Goal: Communication & Community: Connect with others

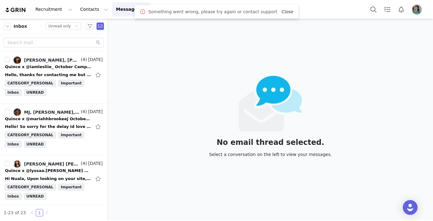
click at [282, 11] on link "Close" at bounding box center [288, 11] width 12 height 5
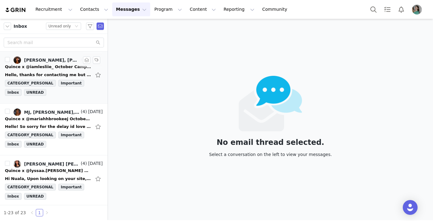
click at [63, 66] on div "Quince x @iamlesliie_ October Campaign!" at bounding box center [48, 67] width 86 height 6
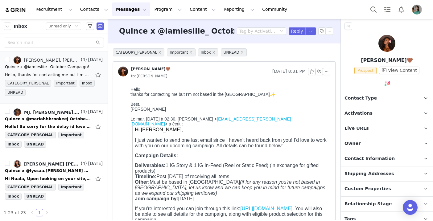
click at [380, 115] on p "Activations" at bounding box center [379, 113] width 77 height 15
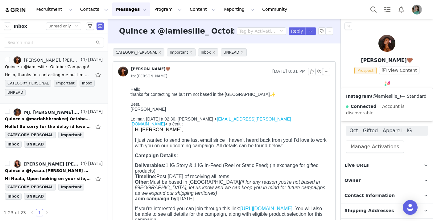
click at [385, 98] on link "@iamlesliie_" at bounding box center [386, 96] width 27 height 5
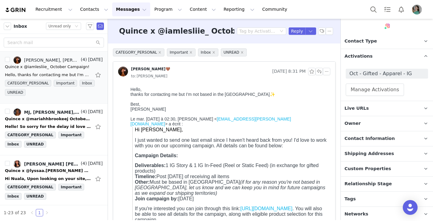
scroll to position [58, 0]
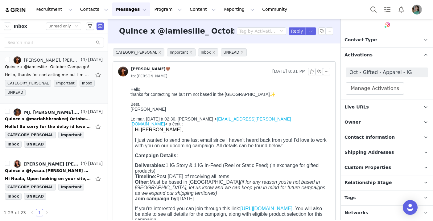
click at [363, 180] on span "Relationship Stage" at bounding box center [369, 183] width 48 height 7
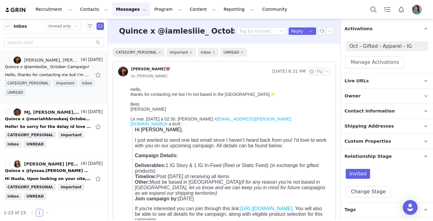
scroll to position [97, 0]
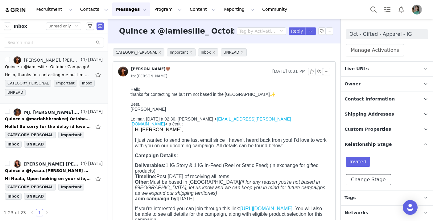
click at [364, 178] on button "Change Stage" at bounding box center [368, 179] width 45 height 11
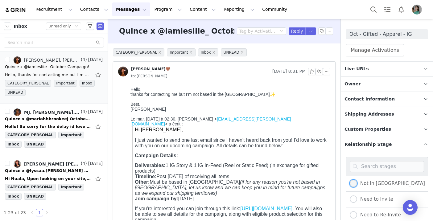
click at [368, 184] on span "Not In [GEOGRAPHIC_DATA]" at bounding box center [391, 184] width 68 height 6
click at [357, 184] on input "Not In [GEOGRAPHIC_DATA]" at bounding box center [353, 184] width 7 height 8
radio input "true"
radio input "false"
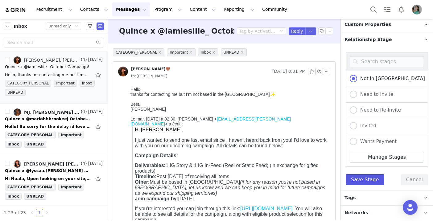
click at [371, 179] on button "Save Stage" at bounding box center [365, 179] width 39 height 11
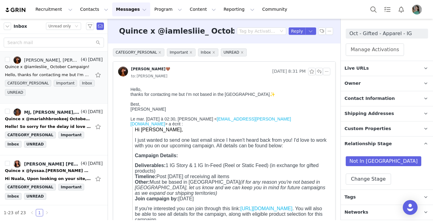
scroll to position [97, 0]
click at [296, 28] on button "Reply" at bounding box center [297, 30] width 17 height 7
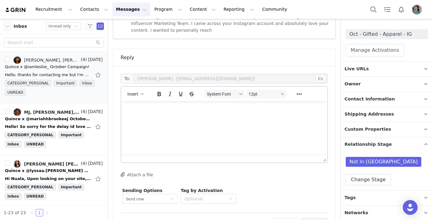
scroll to position [0, 0]
click at [131, 90] on button "Insert" at bounding box center [135, 94] width 21 height 9
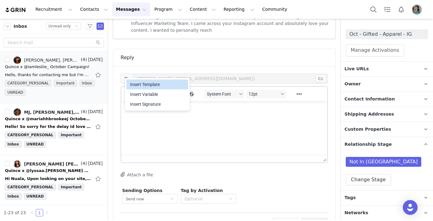
click at [135, 81] on div "Insert Template" at bounding box center [158, 84] width 56 height 7
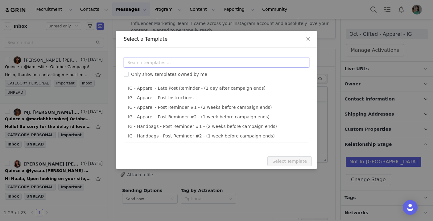
click at [154, 62] on input "text" at bounding box center [217, 63] width 186 height 10
type input "u"
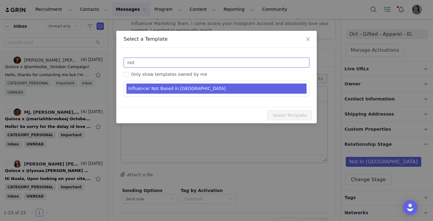
type input "not"
type input "RE: Quince Campaign!"
click at [181, 88] on li "Influencer Not Based in USA" at bounding box center [217, 89] width 180 height 10
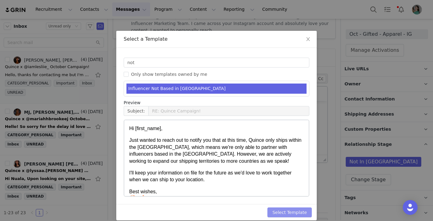
click at [280, 214] on button "Select Template" at bounding box center [290, 213] width 44 height 10
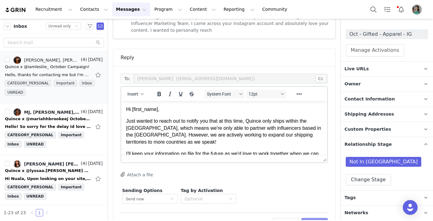
click at [309, 218] on button "Preview" at bounding box center [315, 223] width 27 height 10
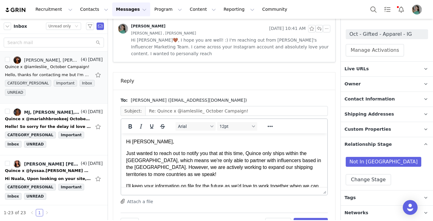
click at [150, 143] on span "Hi Leslie🤎," at bounding box center [150, 141] width 48 height 5
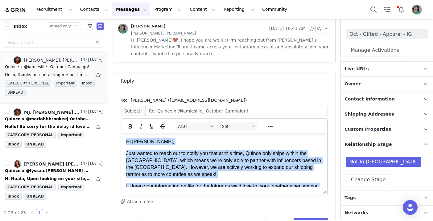
drag, startPoint x: 177, startPoint y: 181, endPoint x: 127, endPoint y: 130, distance: 72.0
click at [127, 134] on html "Hi Leslie, Just wanted to reach out to notify you that at this time, Quince onl…" at bounding box center [224, 186] width 206 height 105
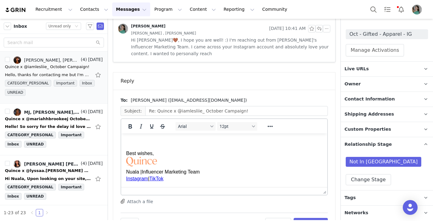
drag, startPoint x: 178, startPoint y: 179, endPoint x: 128, endPoint y: 148, distance: 58.7
click at [128, 149] on body "Best wishes, Nuala | Influencer Marketing Team Instagram | TikTok﻿" at bounding box center [224, 161] width 196 height 44
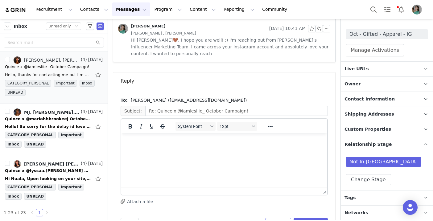
click at [277, 218] on button "Discard" at bounding box center [278, 223] width 26 height 10
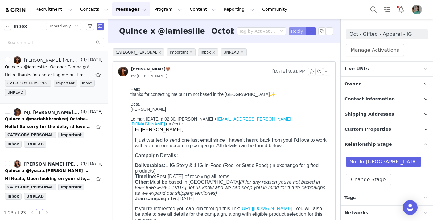
click at [300, 29] on button "Reply" at bounding box center [297, 30] width 17 height 7
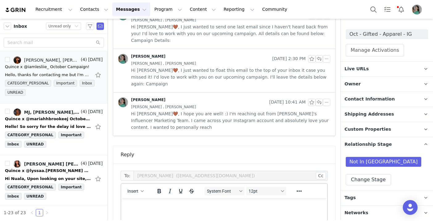
scroll to position [372, 0]
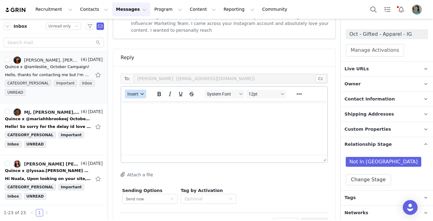
click at [135, 90] on button "Insert" at bounding box center [135, 94] width 21 height 9
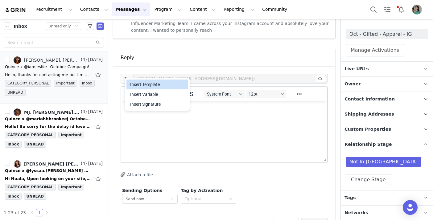
click at [141, 87] on div "Insert Template" at bounding box center [158, 84] width 56 height 7
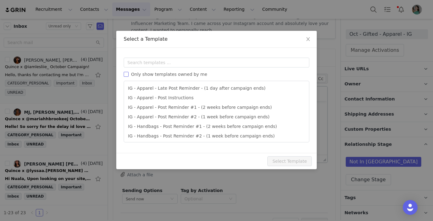
scroll to position [0, 0]
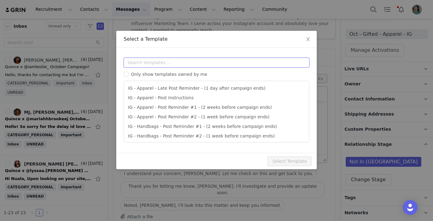
click at [159, 60] on input "text" at bounding box center [217, 63] width 186 height 10
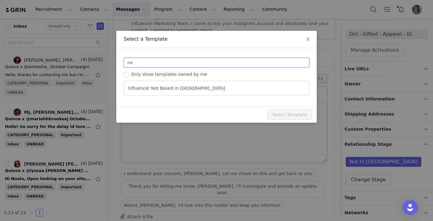
type input "no"
click at [156, 79] on div "no Only show templates owned by me Influencer Not Based in USA" at bounding box center [217, 77] width 186 height 38
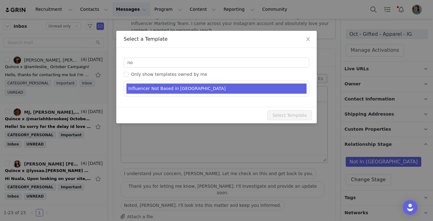
type input "RE: Quince Campaign!"
click at [156, 86] on li "Influencer Not Based in USA" at bounding box center [217, 89] width 180 height 10
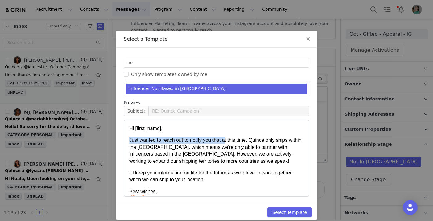
drag, startPoint x: 224, startPoint y: 141, endPoint x: 129, endPoint y: 140, distance: 94.8
click at [129, 140] on html "Hi [first_name], Just wanted to reach out to notify you that at this time, Quin…" at bounding box center [216, 172] width 185 height 105
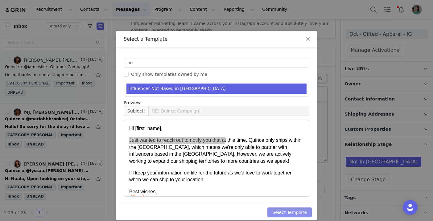
click at [281, 212] on button "Select Template" at bounding box center [290, 213] width 44 height 10
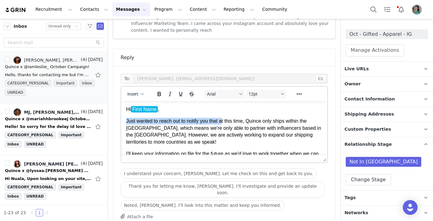
drag, startPoint x: 221, startPoint y: 122, endPoint x: 127, endPoint y: 124, distance: 93.5
click at [127, 124] on span "Just wanted to reach out to notify you that at this time, Quince only ships wit…" at bounding box center [223, 128] width 195 height 19
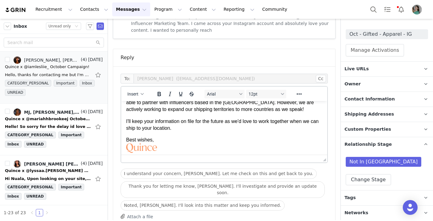
scroll to position [407, 0]
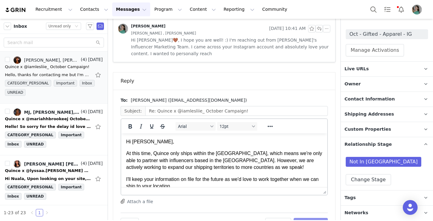
scroll to position [0, 0]
click at [313, 218] on button "Send Email" at bounding box center [311, 223] width 34 height 10
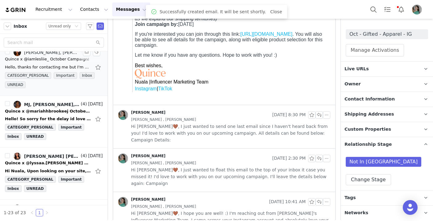
scroll to position [9, 0]
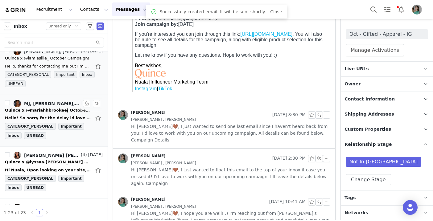
click at [62, 111] on div "Quince x @mariahhbrookeej October Campaign!" at bounding box center [48, 110] width 86 height 6
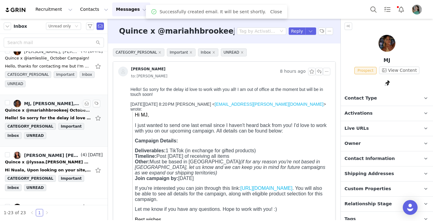
scroll to position [0, 0]
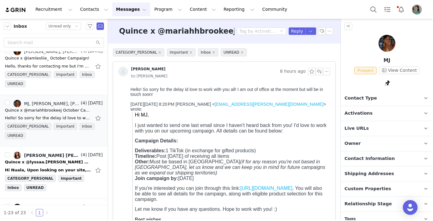
click at [352, 116] on span "Activations" at bounding box center [359, 113] width 28 height 7
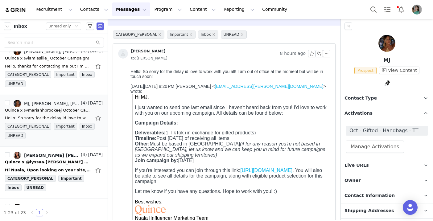
scroll to position [19, 0]
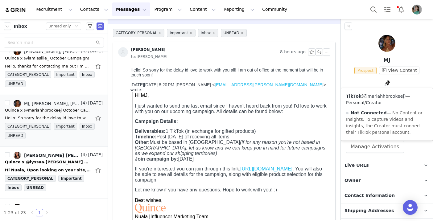
click at [385, 98] on link "@mariahhbrookeej" at bounding box center [384, 96] width 41 height 5
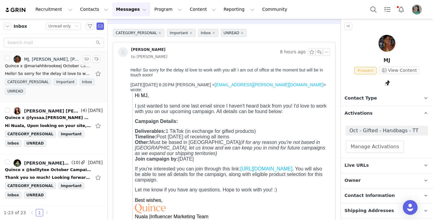
scroll to position [53, 0]
click at [37, 121] on div "Hi Nuala, Upon looking on your site, unfortunately no size would fit me. I appr…" at bounding box center [54, 126] width 98 height 10
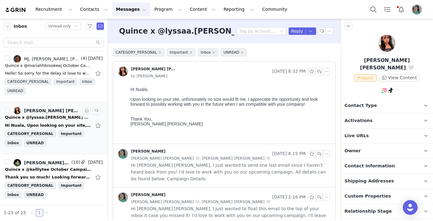
scroll to position [0, 0]
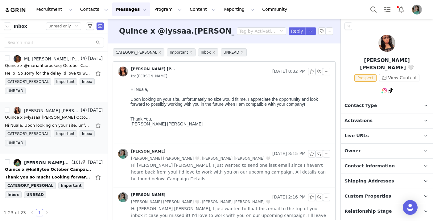
click at [395, 117] on p "Activations" at bounding box center [379, 121] width 77 height 15
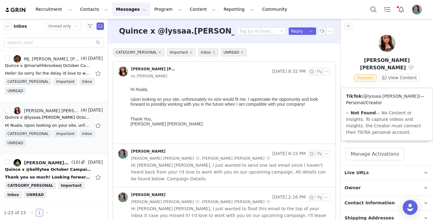
click at [387, 95] on link "@lyssaa.nichole" at bounding box center [391, 96] width 55 height 5
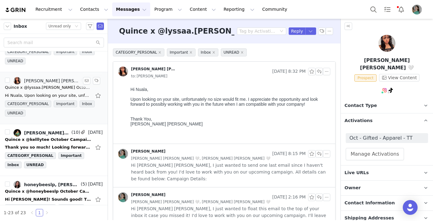
scroll to position [85, 0]
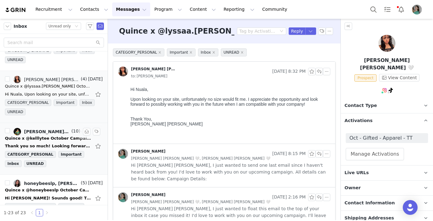
click at [60, 140] on div "Quince x @kelllytee October Campaign!" at bounding box center [48, 138] width 86 height 6
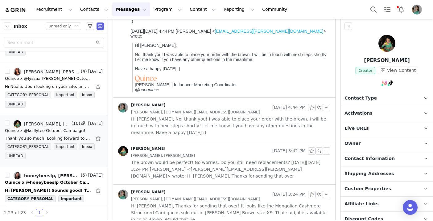
scroll to position [85, 0]
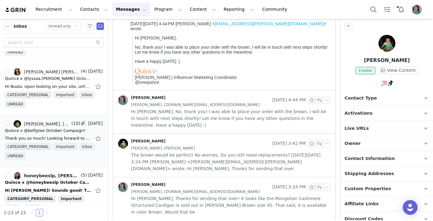
click at [144, 118] on span "Hi Kelly, No, thank you! I was able to place your order with the brown. I will …" at bounding box center [230, 118] width 199 height 20
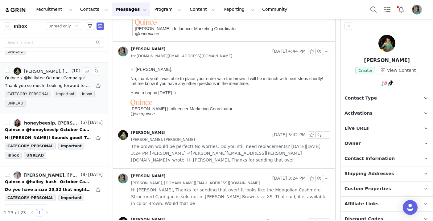
scroll to position [164, 0]
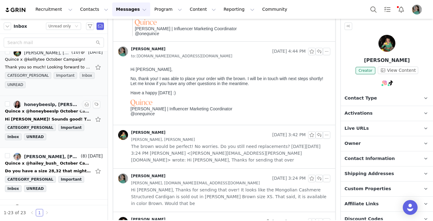
click at [54, 112] on div "Quince x @honeybeeslp October Campaign!" at bounding box center [48, 111] width 86 height 6
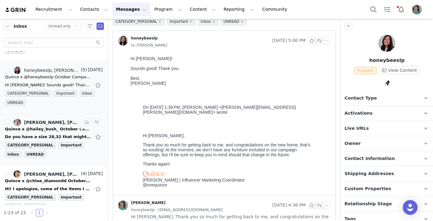
scroll to position [198, 0]
click at [53, 129] on div "Quince x @hailey_bush_ October Campaign!" at bounding box center [48, 129] width 86 height 6
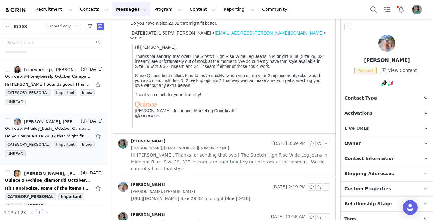
scroll to position [67, 0]
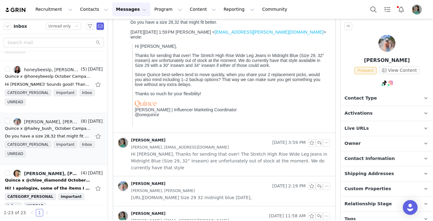
click at [167, 155] on span "Hi Hailey, Thanks for sending that over! The Stretch High Rise Wide Leg Jeans i…" at bounding box center [230, 161] width 199 height 20
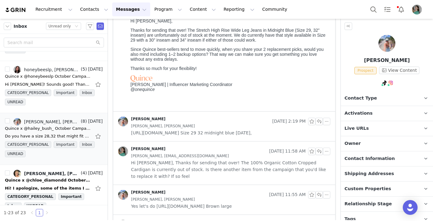
scroll to position [209, 0]
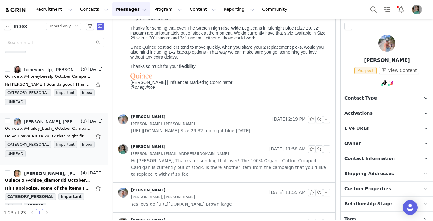
click at [166, 134] on span "https://www.quince.com/women/stretch-high-rise-wide-leg-jeans--32?color=midnigh…" at bounding box center [191, 130] width 121 height 7
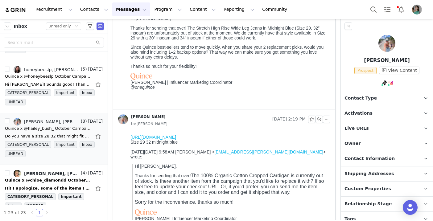
scroll to position [0, 0]
click at [166, 140] on link "https://www.quince.com/women/stretch-high-rise-wide-leg-jeans--32?color=midnigh…" at bounding box center [154, 137] width 46 height 5
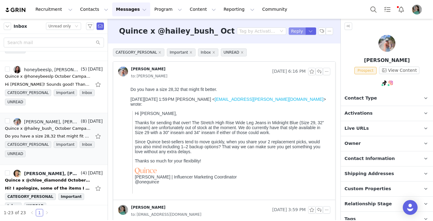
click at [297, 31] on button "Reply" at bounding box center [297, 30] width 17 height 7
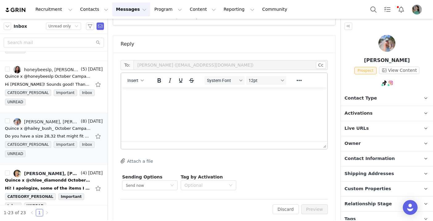
click at [185, 104] on html at bounding box center [224, 96] width 206 height 17
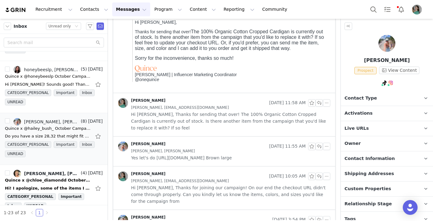
scroll to position [354, 0]
click at [196, 115] on span "Hi Hailey, Thanks for sending that over! The 100% Organic Cotton Cropped Cardig…" at bounding box center [230, 121] width 199 height 20
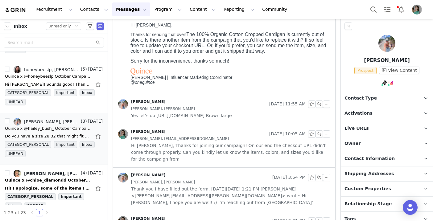
scroll to position [503, 0]
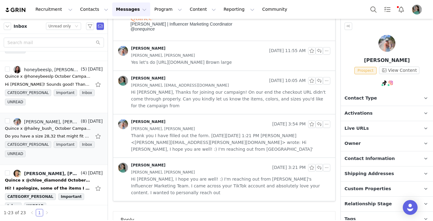
click at [196, 109] on span "Hi Hailey, Thanks for joining our campaign! On our end the checkout URL didn't …" at bounding box center [230, 99] width 199 height 20
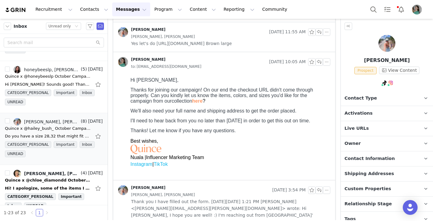
scroll to position [522, 0]
copy p "from our collection here ?"
drag, startPoint x: 211, startPoint y: 101, endPoint x: 153, endPoint y: 100, distance: 58.0
click at [153, 100] on p "Thanks for joining our campaign! On our end the checkout URL didn't come throug…" at bounding box center [230, 95] width 198 height 17
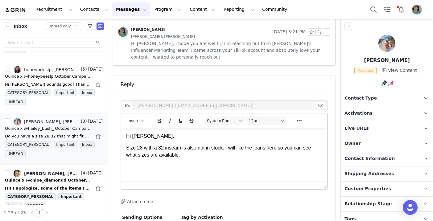
scroll to position [777, 0]
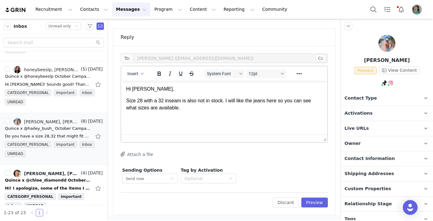
click at [203, 108] on p "Size 28 with a 32 inseam is also not in stock. I will like the jeans here so yo…" at bounding box center [224, 105] width 196 height 14
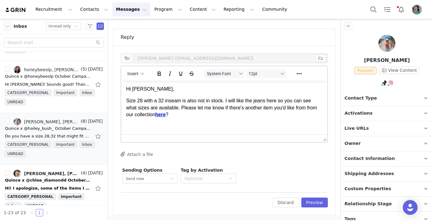
click at [302, 110] on p "Size 28 with a 32 inseam is also not in stock. I will like the jeans here so yo…" at bounding box center [224, 108] width 196 height 21
click at [165, 112] on p "Size 28 with a 32 inseam is also not in stock. I will like the jeans here so yo…" at bounding box center [224, 108] width 196 height 21
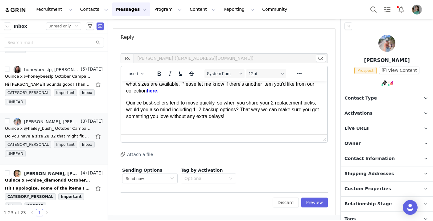
scroll to position [26, 0]
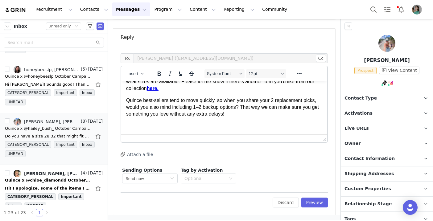
click at [275, 100] on p "Quince best-sellers tend to move quickly, so when you share your 2 replacement …" at bounding box center [224, 107] width 196 height 21
click at [315, 98] on p "Quince best-sellers tend to move quickly, so when you share your replacement pi…" at bounding box center [224, 107] width 196 height 21
click at [240, 115] on p "Quince best-sellers tend to move quickly, so when you share your replacement pi…" at bounding box center [224, 107] width 196 height 21
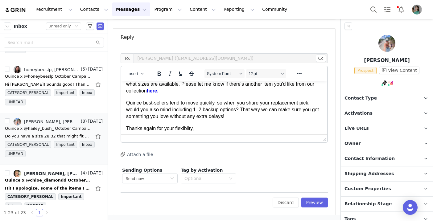
scroll to position [33, 0]
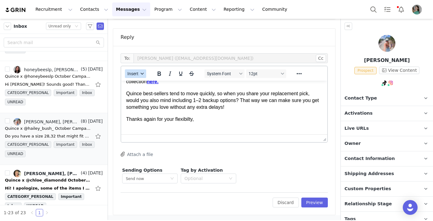
click at [136, 74] on span "Insert" at bounding box center [132, 73] width 11 height 5
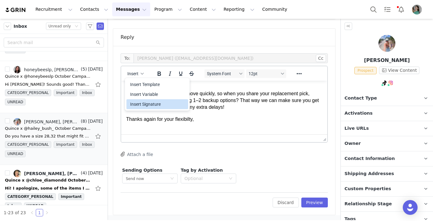
click at [140, 107] on div "Insert Signature" at bounding box center [158, 104] width 56 height 7
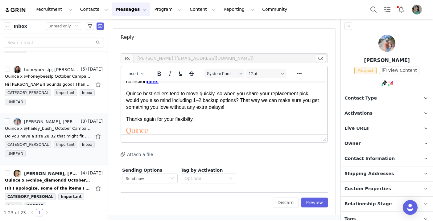
scroll to position [48, 0]
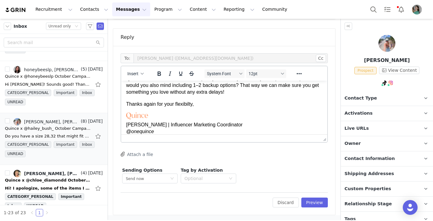
click at [184, 106] on p "Thanks again for your flexibilty," at bounding box center [224, 104] width 196 height 7
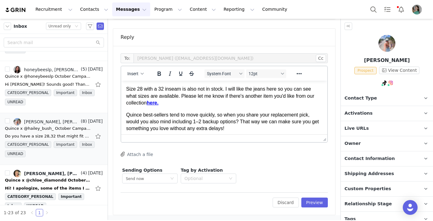
scroll to position [0, 0]
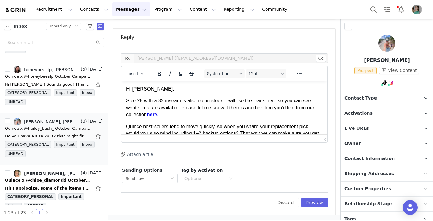
click at [272, 99] on p "Size 28 with a 32 inseam is also not in stock. I will like the jeans here so yo…" at bounding box center [224, 108] width 196 height 21
click at [300, 69] on button "Reveal or hide additional toolbar items" at bounding box center [299, 73] width 10 height 9
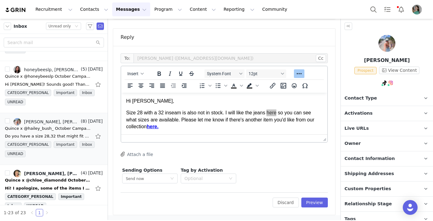
click at [272, 91] on div at bounding box center [289, 86] width 50 height 12
click at [272, 90] on button "Insert/edit link" at bounding box center [273, 85] width 10 height 9
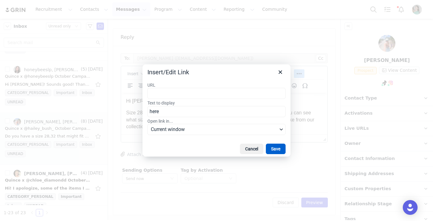
type input "https://www.quince.com/women/stretch-high-rise-wide-leg-jeans--32?color=midnigh…"
click at [277, 147] on button "Save" at bounding box center [276, 149] width 20 height 10
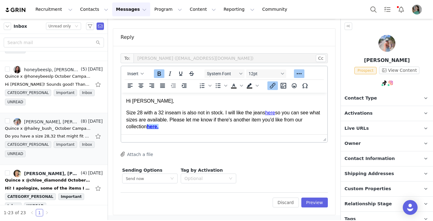
click at [271, 129] on p "Size 28 with a 32 inseam is also not in stock. I will like the jeans here so yo…" at bounding box center [224, 120] width 196 height 21
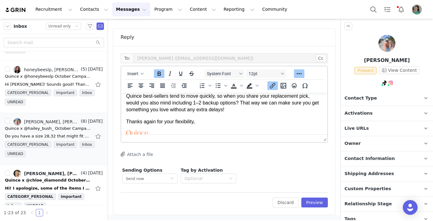
scroll to position [78, 0]
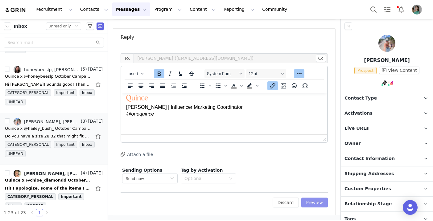
click at [314, 202] on button "Preview" at bounding box center [315, 203] width 27 height 10
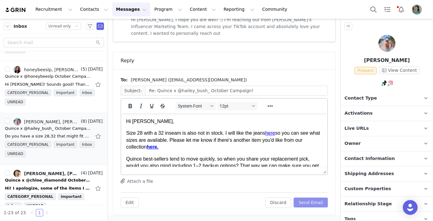
scroll to position [0, 0]
click at [314, 202] on button "Send Email" at bounding box center [311, 203] width 34 height 10
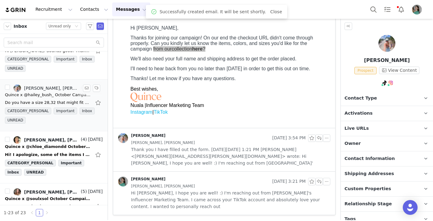
scroll to position [252, 0]
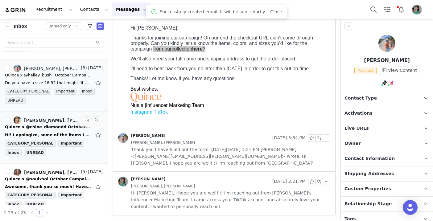
click at [63, 129] on div "Quince x @chloe_diamondd October Campaign!" at bounding box center [48, 127] width 86 height 6
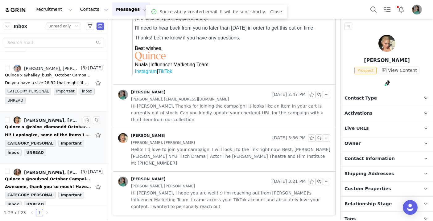
scroll to position [0, 0]
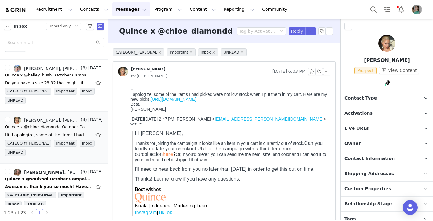
click at [191, 100] on link "https://www.quince.com/cart" at bounding box center [174, 99] width 46 height 5
click at [174, 100] on link "https://www.quince.com/cart" at bounding box center [174, 99] width 46 height 5
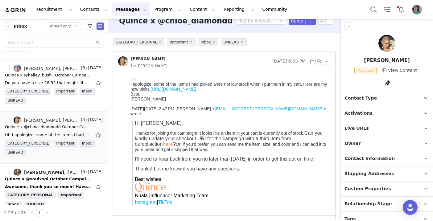
scroll to position [13, 0]
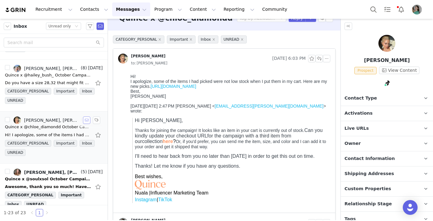
click at [85, 120] on button "button" at bounding box center [86, 120] width 7 height 7
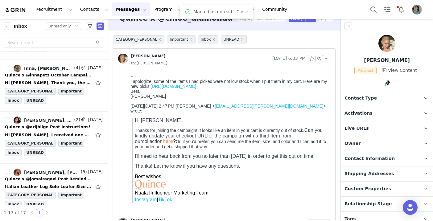
scroll to position [0, 0]
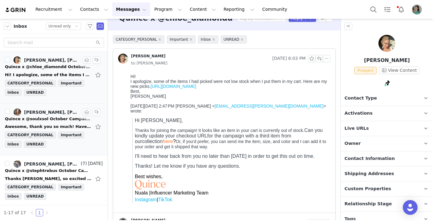
click at [56, 121] on div "Quince x @soulxsol October Campaign!" at bounding box center [48, 119] width 86 height 6
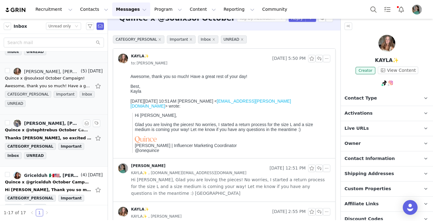
scroll to position [40, 0]
click at [58, 131] on div "Quince x @stephtrebus October Campaign!" at bounding box center [48, 131] width 86 height 6
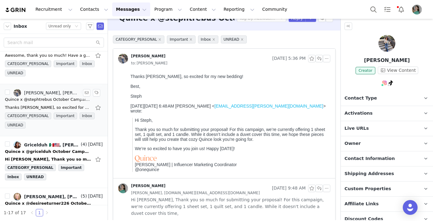
scroll to position [73, 0]
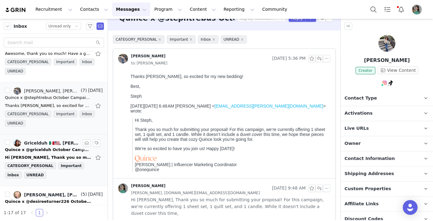
click at [57, 148] on div "Quince x @gricelduh October Campaign!" at bounding box center [48, 150] width 86 height 6
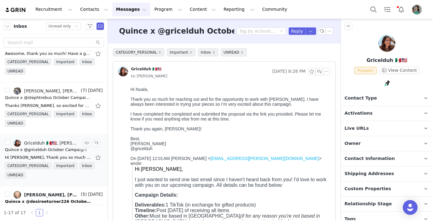
scroll to position [0, 0]
click at [359, 109] on p "Activations" at bounding box center [379, 113] width 77 height 15
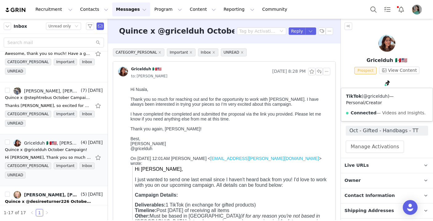
click at [381, 94] on link "@gricelduh" at bounding box center [376, 96] width 24 height 5
click at [128, 90] on html "Hi Nuala, Thank you so much for reaching out and for the opportunity to work wi…" at bounding box center [229, 197] width 202 height 224
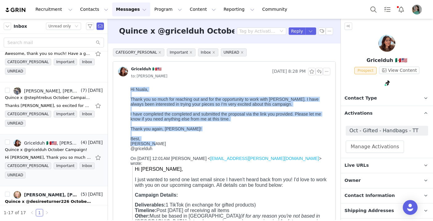
drag, startPoint x: 131, startPoint y: 89, endPoint x: 154, endPoint y: 145, distance: 61.0
click at [154, 145] on body "Hi Nuala, Thank you so much for reaching out and for the opportunity to work wi…" at bounding box center [230, 196] width 198 height 219
copy body "Hi Nuala, Thank you so much for reaching out and for the opportunity to work wi…"
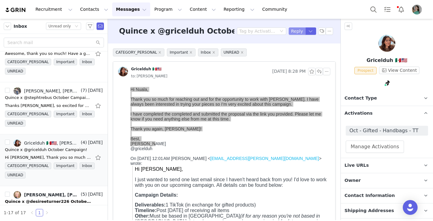
click at [299, 30] on button "Reply" at bounding box center [297, 30] width 17 height 7
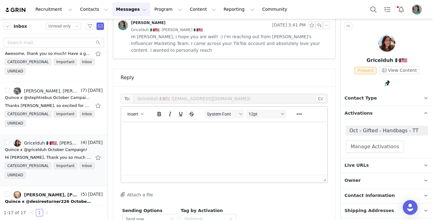
scroll to position [400, 0]
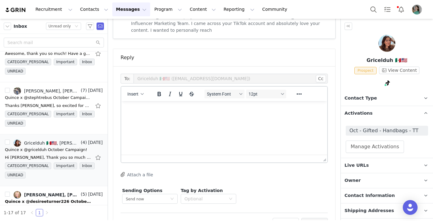
click at [127, 112] on p "Rich Text Area. Press ALT-0 for help." at bounding box center [224, 109] width 196 height 7
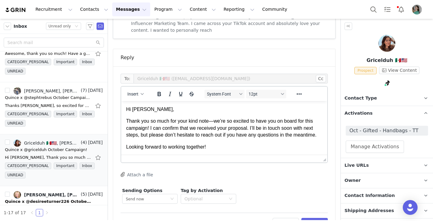
click at [215, 121] on p "Thank you so much for your kind note—we’re so excited to have you on board for …" at bounding box center [224, 128] width 196 height 21
click at [215, 143] on body "Hi Gricelda, Thank you so much for your kind note!! We’re so excited to have yo…" at bounding box center [224, 128] width 196 height 44
click at [211, 148] on p "Looking forward to working together!" at bounding box center [224, 147] width 196 height 7
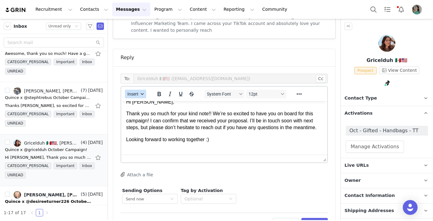
click at [136, 92] on span "Insert" at bounding box center [132, 94] width 11 height 5
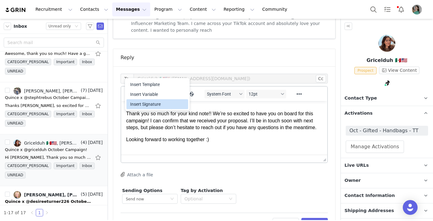
click at [143, 102] on div "Insert Signature" at bounding box center [158, 104] width 56 height 7
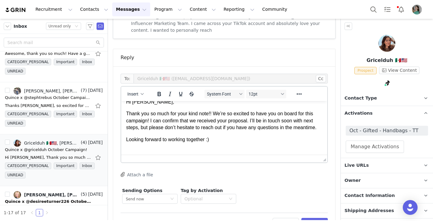
scroll to position [23, 0]
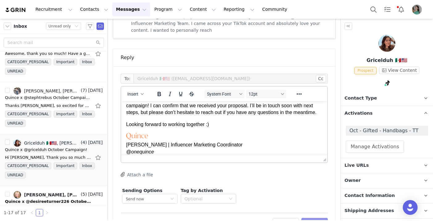
click at [310, 218] on button "Preview" at bounding box center [315, 223] width 27 height 10
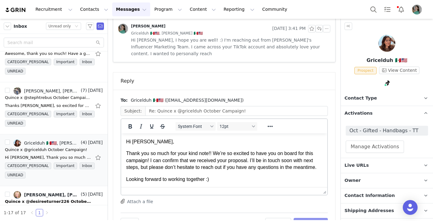
scroll to position [0, 0]
click at [310, 218] on button "Send Email" at bounding box center [311, 223] width 34 height 10
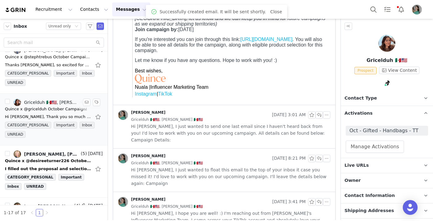
scroll to position [115, 0]
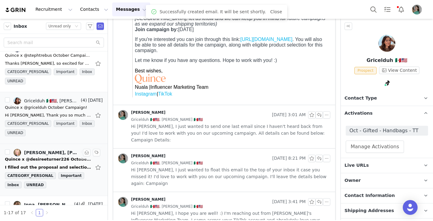
click at [51, 159] on div "Quince x @desireeturner226 October Campaign!" at bounding box center [48, 159] width 86 height 6
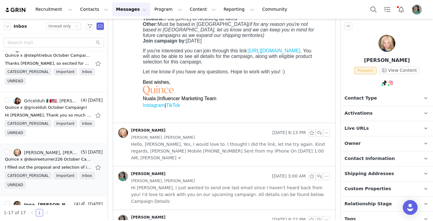
scroll to position [187, 0]
click at [383, 110] on p "Activations" at bounding box center [379, 113] width 77 height 15
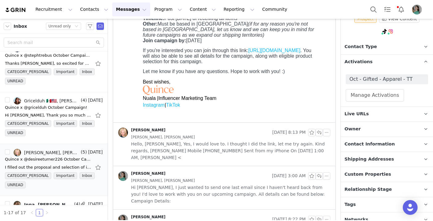
scroll to position [58, 0]
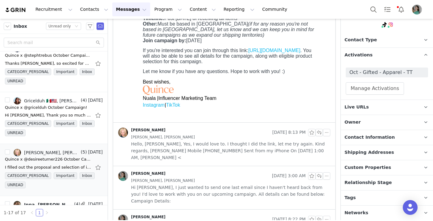
click at [364, 181] on span "Relationship Stage" at bounding box center [369, 183] width 48 height 7
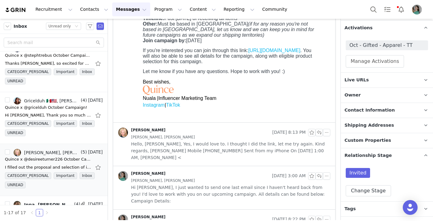
scroll to position [97, 0]
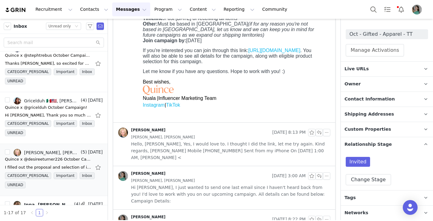
click at [382, 133] on p "Custom Properties" at bounding box center [379, 129] width 77 height 15
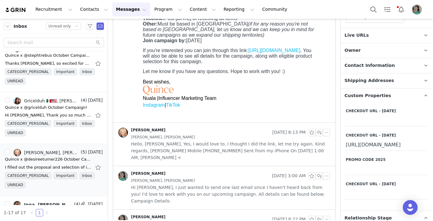
scroll to position [152, 0]
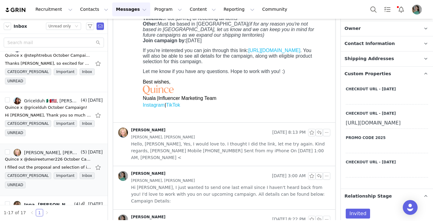
click at [381, 129] on div "https://www.quince.com/checkout?checkoutId=8f25b756-79a0-46b3-865d-94daca565df3…" at bounding box center [387, 123] width 82 height 11
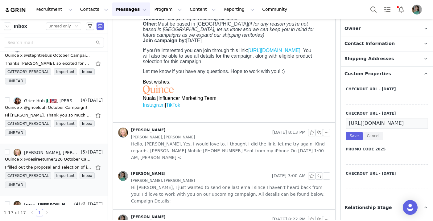
click at [378, 123] on input "https://www.quince.com/checkout?checkoutId=8f25b756-79a0-46b3-865d-94daca565df3…" at bounding box center [387, 123] width 82 height 11
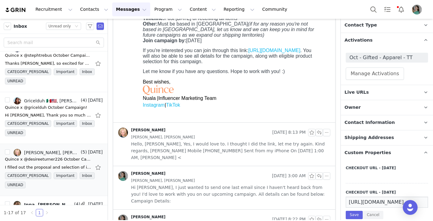
scroll to position [0, 0]
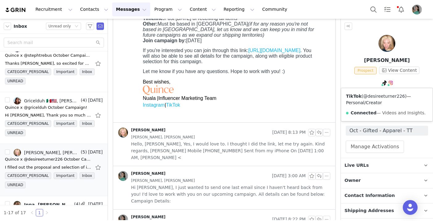
click at [381, 98] on link "@desireeturner226" at bounding box center [385, 96] width 42 height 5
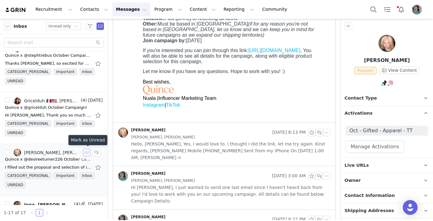
click at [86, 155] on button "button" at bounding box center [86, 152] width 7 height 7
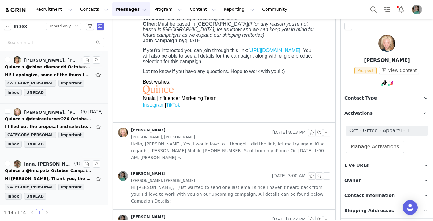
click at [71, 167] on div "Inna, Nuala Sullivan (4)" at bounding box center [42, 163] width 75 height 7
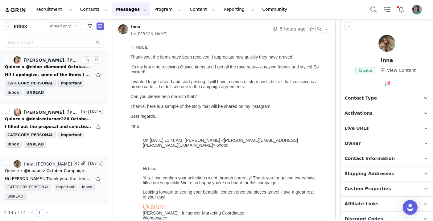
scroll to position [42, 0]
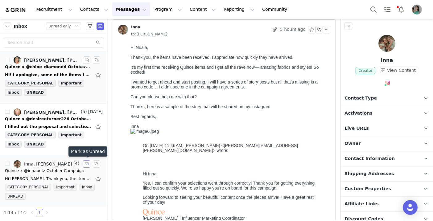
click at [85, 166] on button "button" at bounding box center [86, 163] width 7 height 7
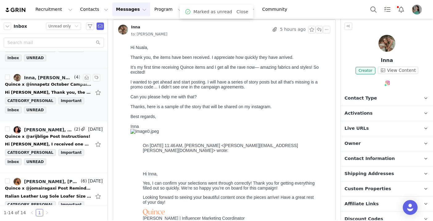
scroll to position [89, 0]
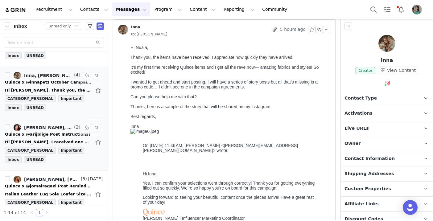
click at [61, 142] on div "Hi [PERSON_NAME], I received one of the items (blue sweater) a few days ago, bu…" at bounding box center [48, 142] width 86 height 6
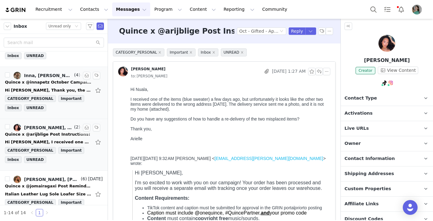
scroll to position [0, 0]
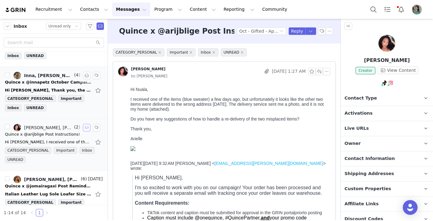
click at [88, 129] on button "button" at bounding box center [86, 127] width 7 height 7
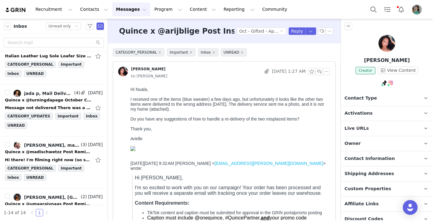
scroll to position [231, 0]
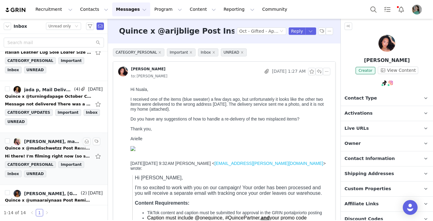
click at [46, 146] on div "Quince x @madischwetzz Post Reminder!" at bounding box center [48, 148] width 86 height 6
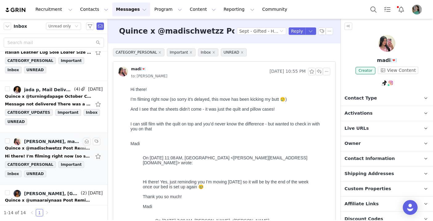
scroll to position [0, 0]
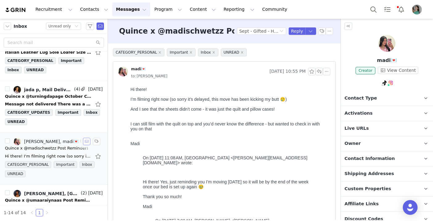
click at [85, 142] on button "button" at bounding box center [86, 141] width 7 height 7
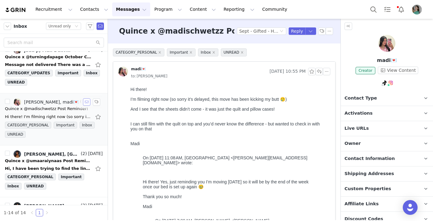
scroll to position [272, 0]
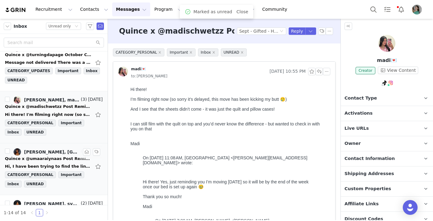
click at [62, 159] on div "Quince x @umaaraiynaas Post Reminder!" at bounding box center [48, 159] width 86 height 6
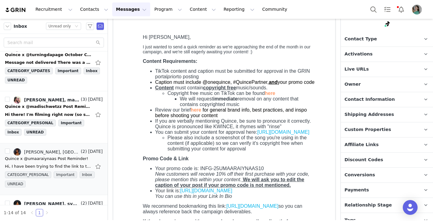
scroll to position [122, 0]
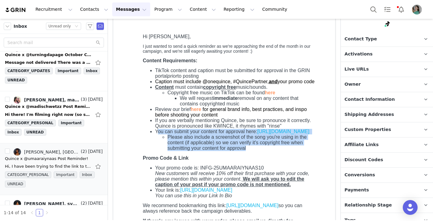
drag, startPoint x: 157, startPoint y: 135, endPoint x: 309, endPoint y: 162, distance: 154.5
click at [309, 151] on li "You can submit your content for approval here: https://influencers.quince.com/0…" at bounding box center [235, 140] width 160 height 22
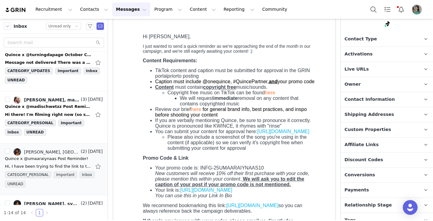
click at [156, 134] on span "You can submit your content for approval here: https://influencers.quince.com/0…" at bounding box center [233, 131] width 156 height 5
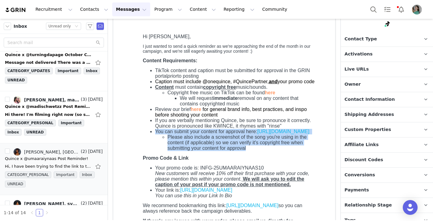
drag, startPoint x: 156, startPoint y: 135, endPoint x: 267, endPoint y: 160, distance: 114.1
click at [267, 151] on li "You can submit your content for approval here: https://influencers.quince.com/0…" at bounding box center [235, 140] width 160 height 22
copy li "You can submit your content for approval here: https://influencers.quince.com/0…"
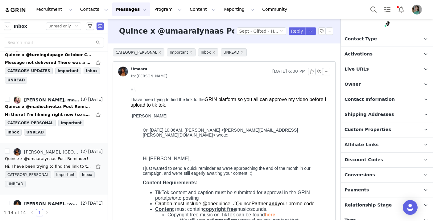
click at [298, 36] on div "Quince x @umaaraiynaas Post Reminder! Tag by Activation Sept - Gifted - Handbag…" at bounding box center [224, 31] width 233 height 25
click at [294, 33] on button "Reply" at bounding box center [297, 30] width 17 height 7
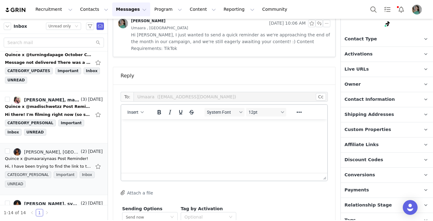
scroll to position [459, 0]
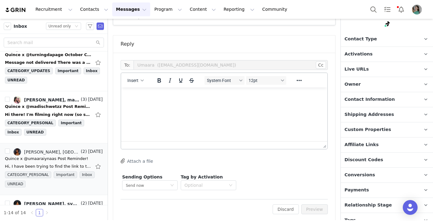
click at [181, 104] on html at bounding box center [224, 96] width 206 height 17
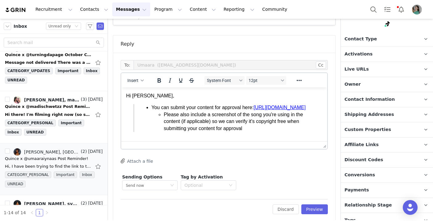
click at [151, 104] on ul "You can submit your content for approval here: https://influencers.quince.com/0…" at bounding box center [224, 118] width 171 height 28
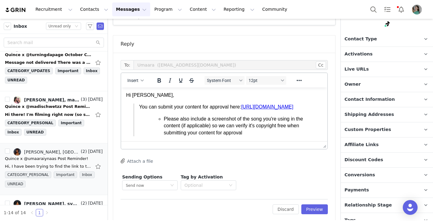
scroll to position [0, 0]
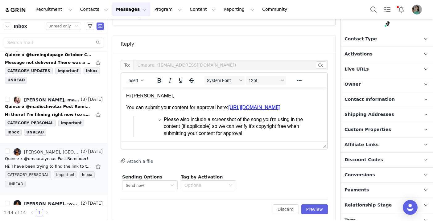
click at [162, 127] on ul "Please also include a screenshot of the song you're using in the content (if ap…" at bounding box center [231, 126] width 159 height 21
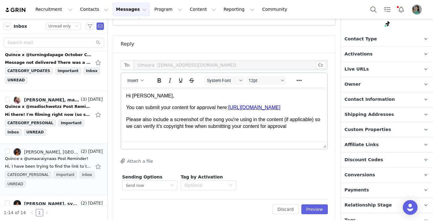
click at [305, 130] on p "Please also include a screenshot of the song you're using in the content (if ap…" at bounding box center [224, 123] width 196 height 14
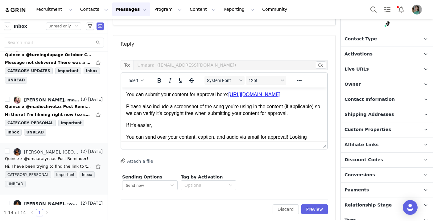
scroll to position [31, 0]
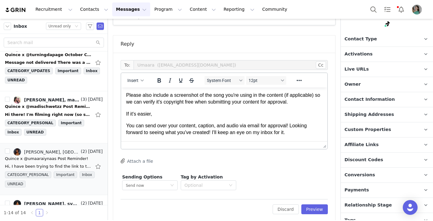
click at [128, 126] on p "You can send over your content, caption, and audio via email for approval! Look…" at bounding box center [224, 130] width 196 height 14
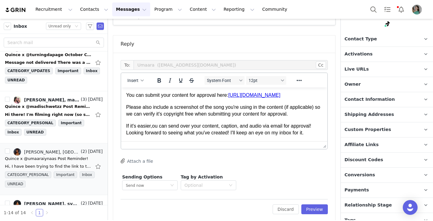
scroll to position [19, 0]
click at [127, 126] on p "If it's easier, y ou can send over your content, caption, and audio via email f…" at bounding box center [224, 130] width 196 height 14
click at [128, 126] on p "If it's easier, y ou can send over your content, caption, and audio via email f…" at bounding box center [224, 130] width 196 height 14
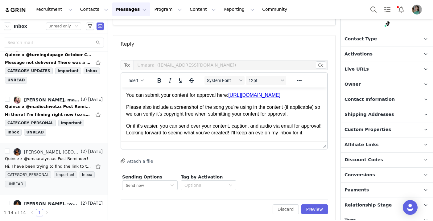
click at [159, 123] on p "Or if it's easier, y ou can send over your content, caption, and audio via emai…" at bounding box center [224, 130] width 196 height 14
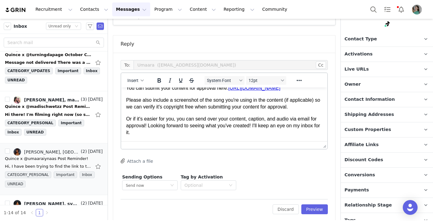
click at [164, 132] on p "Or if it's easier for you, y ou can send over your content, caption, and audio …" at bounding box center [224, 126] width 196 height 21
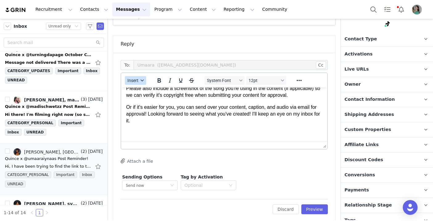
click at [131, 78] on span "Insert" at bounding box center [132, 80] width 11 height 5
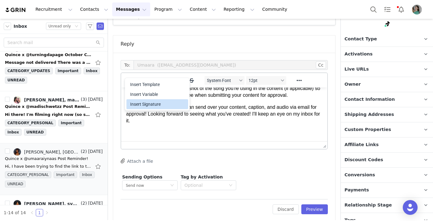
click at [138, 104] on div "Insert Signature" at bounding box center [158, 104] width 56 height 7
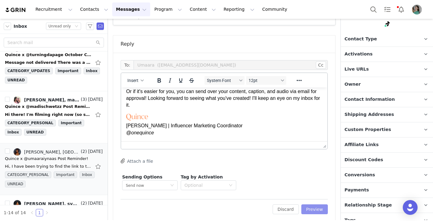
click at [313, 205] on button "Preview" at bounding box center [315, 210] width 27 height 10
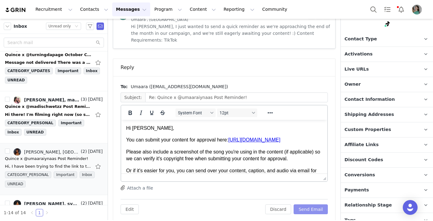
scroll to position [0, 0]
click at [313, 205] on button "Send Email" at bounding box center [311, 210] width 34 height 10
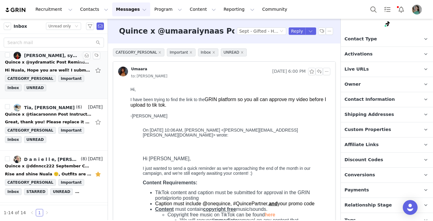
scroll to position [423, 0]
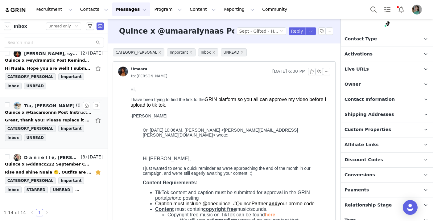
click at [66, 118] on div "Great, thank you! Please replace it with a Small I thought I agreed to just pos…" at bounding box center [48, 120] width 86 height 6
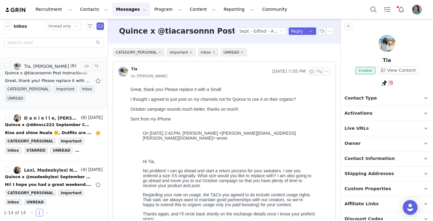
scroll to position [462, 0]
click at [65, 122] on div "Quince x @ddnncc222 September Campaign!" at bounding box center [48, 125] width 86 height 6
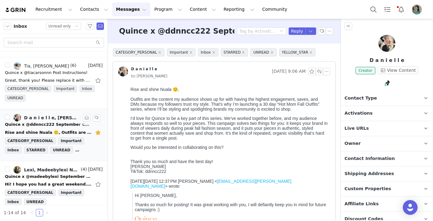
scroll to position [0, 0]
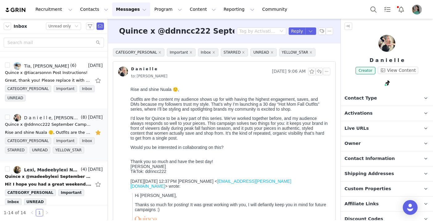
click at [365, 111] on span "Activations" at bounding box center [359, 113] width 28 height 7
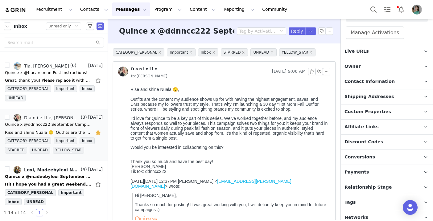
scroll to position [119, 0]
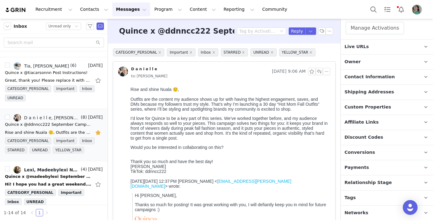
click at [365, 185] on span "Relationship Stage" at bounding box center [369, 183] width 48 height 7
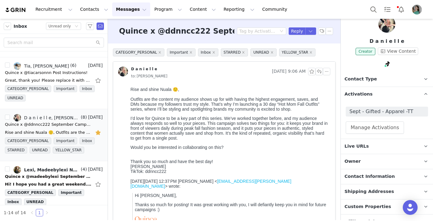
scroll to position [0, 0]
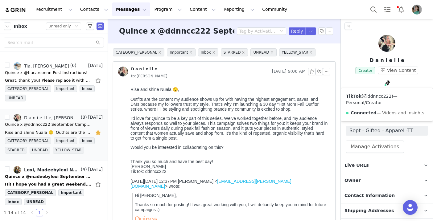
click at [386, 95] on link "@ddnncc222" at bounding box center [378, 96] width 28 height 5
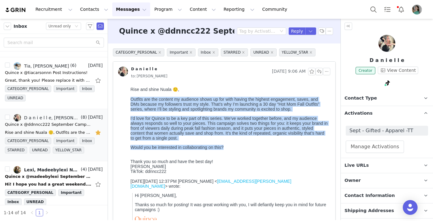
drag, startPoint x: 228, startPoint y: 152, endPoint x: 127, endPoint y: 102, distance: 112.1
click at [128, 102] on html "Rise and shine Nuala 🙂, Outfits are the content my audience shows up for with h…" at bounding box center [229, 164] width 202 height 158
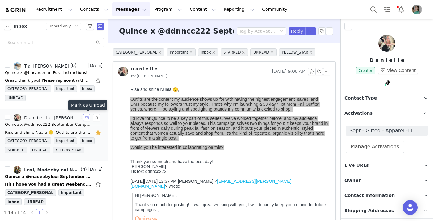
click at [86, 117] on button "button" at bounding box center [86, 117] width 7 height 7
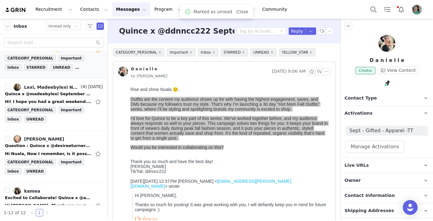
scroll to position [442, 0]
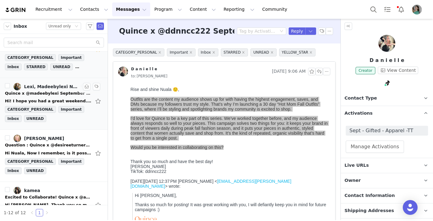
click at [66, 96] on div "Quince x @madeebylexi September Campaign!" at bounding box center [48, 93] width 86 height 6
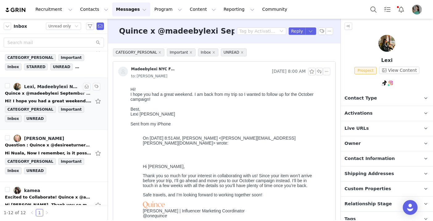
scroll to position [0, 0]
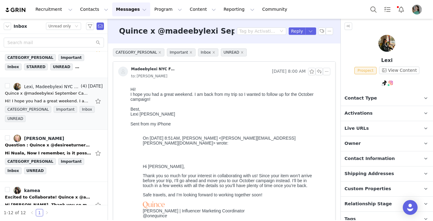
click at [373, 112] on p "Activations" at bounding box center [379, 113] width 77 height 15
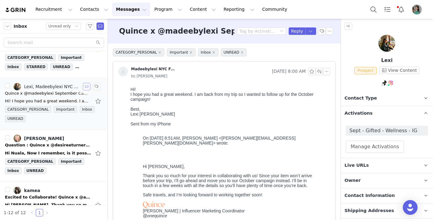
click at [87, 87] on button "button" at bounding box center [86, 86] width 7 height 7
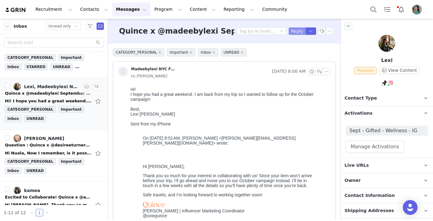
click at [297, 32] on button "Reply" at bounding box center [297, 30] width 17 height 7
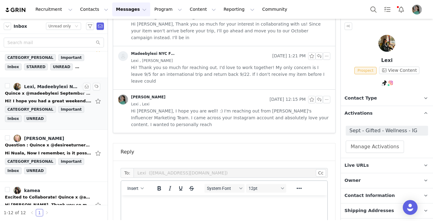
scroll to position [318, 0]
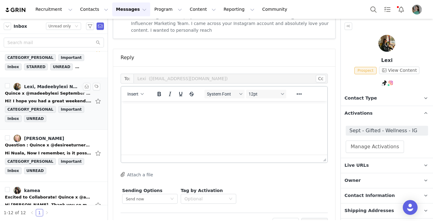
click at [230, 118] on html at bounding box center [224, 109] width 206 height 17
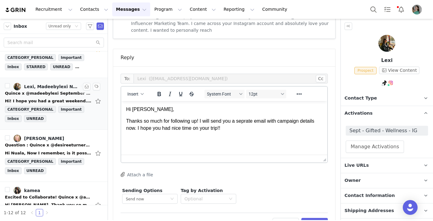
click at [241, 122] on p "Thanks so much for following up! I will send you a seprate email with campaign …" at bounding box center [224, 125] width 196 height 14
click at [200, 120] on p "Thanks so much for following up! I will send you a separate email with campaign…" at bounding box center [224, 125] width 196 height 14
click at [236, 127] on p "Thanks so much for following up!! I will send you a separate email with campaig…" at bounding box center [224, 125] width 196 height 14
click at [135, 92] on span "Insert" at bounding box center [132, 94] width 11 height 5
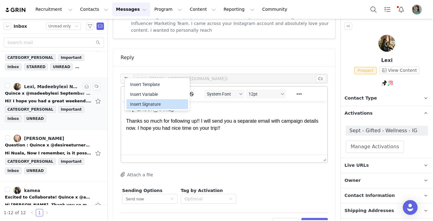
click at [143, 101] on div "Insert Signature" at bounding box center [158, 104] width 56 height 7
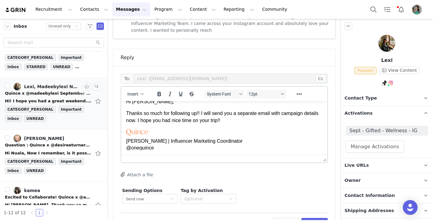
scroll to position [9, 0]
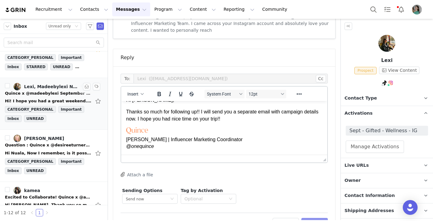
click at [319, 218] on button "Preview" at bounding box center [315, 223] width 27 height 10
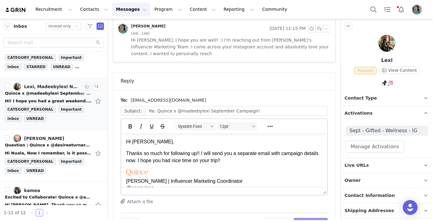
scroll to position [0, 0]
click at [319, 218] on button "Send Email" at bounding box center [311, 223] width 34 height 10
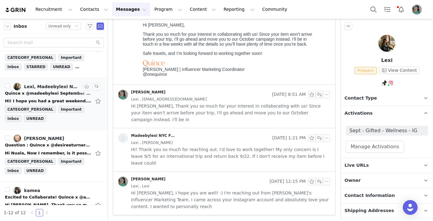
scroll to position [121, 0]
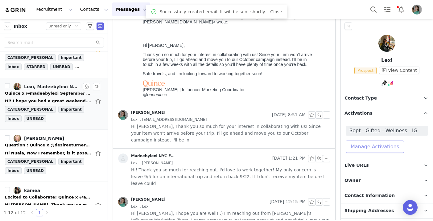
click at [378, 152] on button "Manage Activations" at bounding box center [375, 147] width 58 height 12
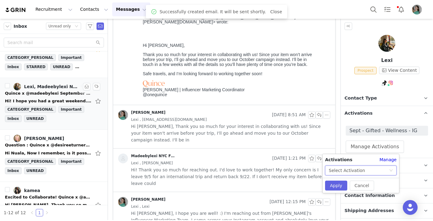
click at [359, 168] on div "Select Activation" at bounding box center [347, 170] width 36 height 9
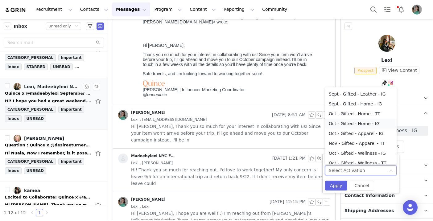
scroll to position [145, 0]
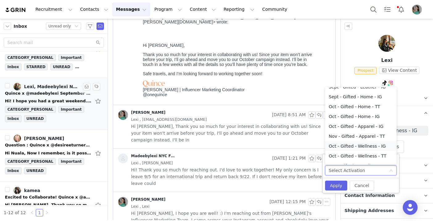
click at [360, 147] on li "Oct - Gifted - Wellness - IG" at bounding box center [361, 146] width 72 height 10
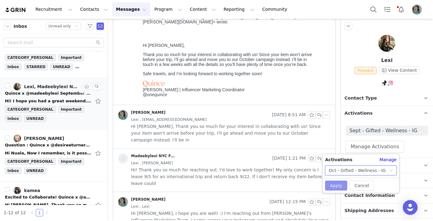
click at [337, 184] on button "Apply" at bounding box center [336, 186] width 22 height 10
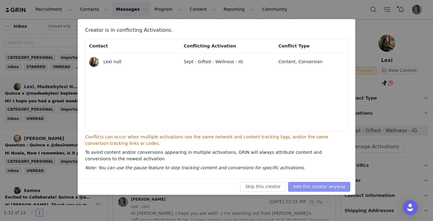
click at [338, 184] on button "Add this creator anyway" at bounding box center [319, 187] width 62 height 10
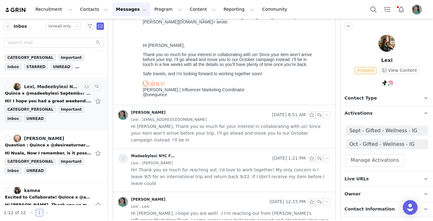
scroll to position [62, 0]
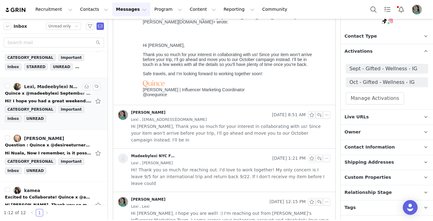
click at [374, 147] on span "Contact Information" at bounding box center [370, 147] width 50 height 7
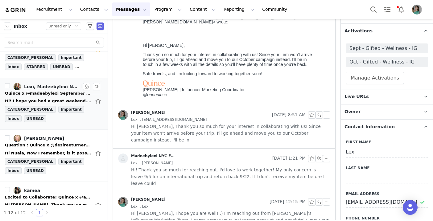
scroll to position [107, 0]
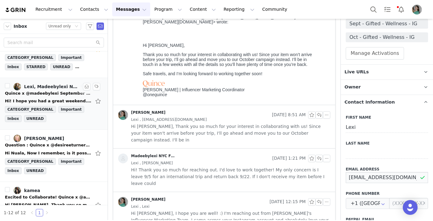
click at [363, 176] on input "[EMAIL_ADDRESS][DOMAIN_NAME]" at bounding box center [387, 177] width 82 height 11
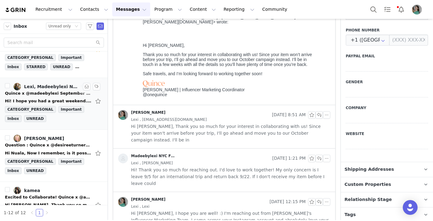
scroll to position [288, 0]
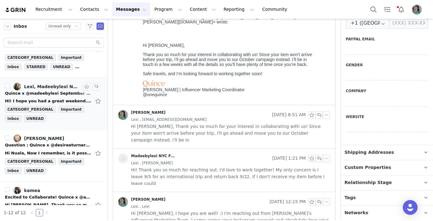
click at [393, 179] on p "Relationship Stage Use relationship stages to move contacts through a logical s…" at bounding box center [379, 183] width 77 height 15
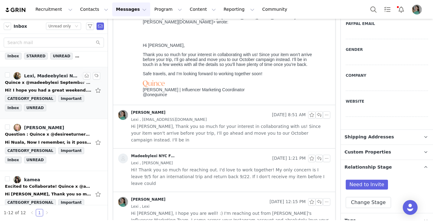
scroll to position [451, 0]
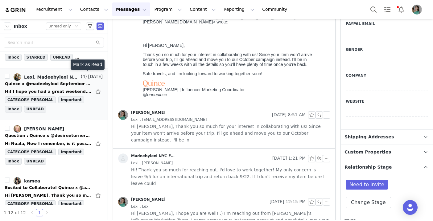
click at [85, 78] on button "button" at bounding box center [86, 76] width 7 height 7
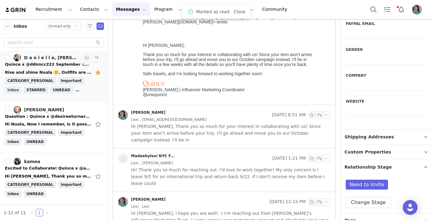
scroll to position [418, 0]
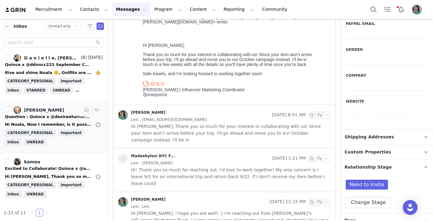
click at [56, 115] on div "Question : Quince x @desireeturner226 October Campaign!" at bounding box center [48, 117] width 86 height 6
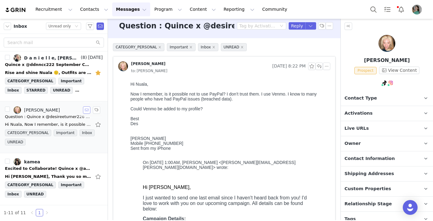
click at [89, 111] on button "button" at bounding box center [86, 109] width 7 height 7
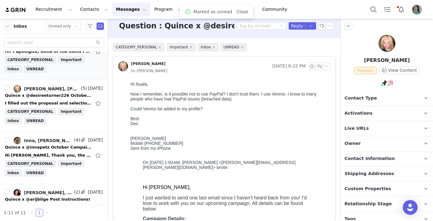
scroll to position [0, 0]
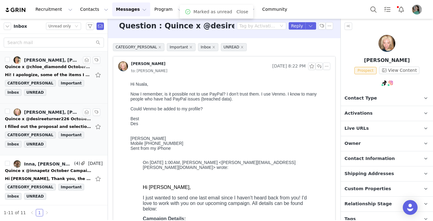
click at [69, 121] on div "Quince x @desireeturner226 October Campaign!" at bounding box center [48, 119] width 86 height 6
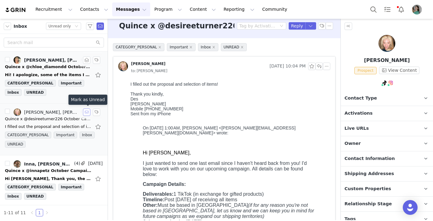
click at [86, 114] on button "button" at bounding box center [86, 112] width 7 height 7
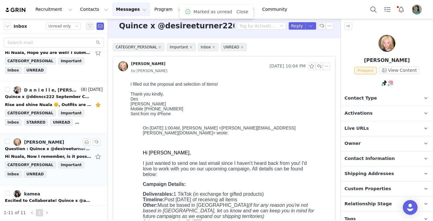
scroll to position [418, 0]
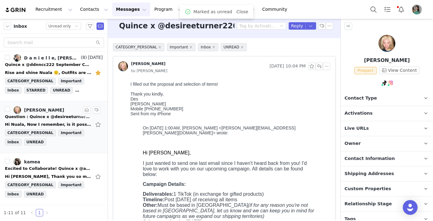
click at [58, 117] on div "Question : Quince x @desireeturner226 October Campaign!" at bounding box center [48, 117] width 86 height 6
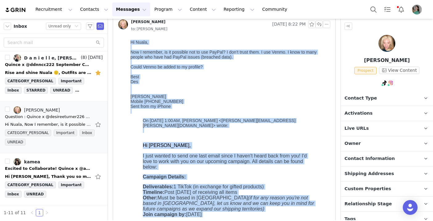
scroll to position [98, 0]
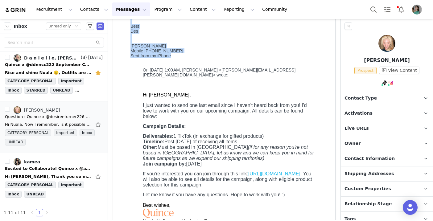
drag, startPoint x: 129, startPoint y: -9, endPoint x: 181, endPoint y: 61, distance: 87.2
click at [181, 61] on html "Hi Nuala, Now I remember, is it possible not to use PayPal? I don’t trust them.…" at bounding box center [229, 117] width 202 height 261
copy body "Hi Nuala, Now I remember, is it possible not to use PayPal? I don’t trust them.…"
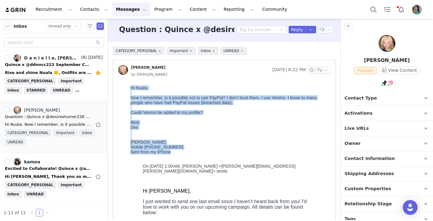
scroll to position [0, 0]
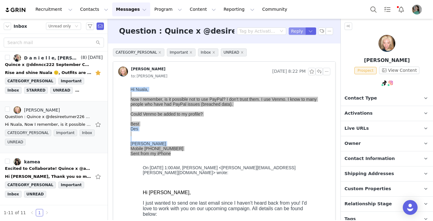
click at [297, 30] on button "Reply" at bounding box center [297, 30] width 17 height 7
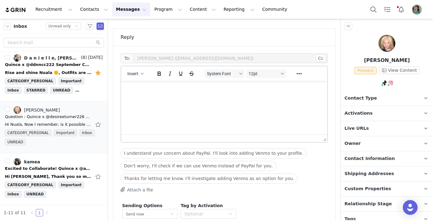
click at [131, 89] on p "Rich Text Area. Press ALT-0 for help." at bounding box center [224, 89] width 196 height 7
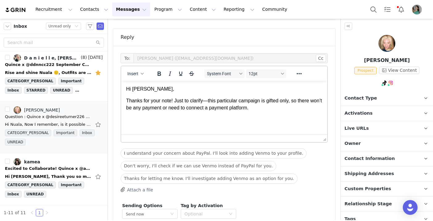
click at [210, 101] on p "Thanks for your note! Just to clarify—this particular campaign is gifted only, …" at bounding box center [224, 105] width 196 height 14
click at [291, 110] on p "Thanks for your note! Just to clarify, this particular campaign is gifted only,…" at bounding box center [224, 105] width 196 height 14
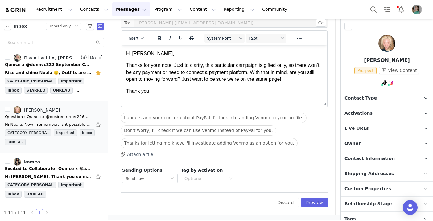
scroll to position [7, 0]
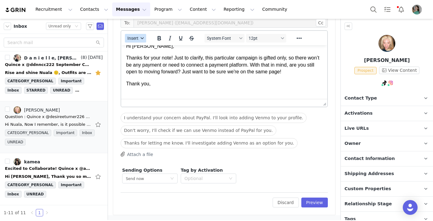
click at [138, 41] on button "Insert" at bounding box center [135, 38] width 21 height 9
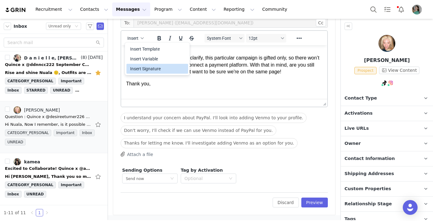
click at [138, 68] on div "Insert Signature" at bounding box center [158, 68] width 56 height 7
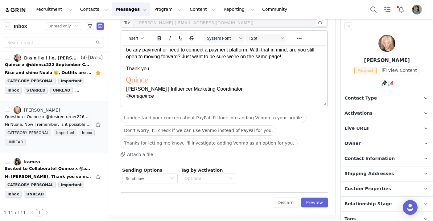
scroll to position [0, 0]
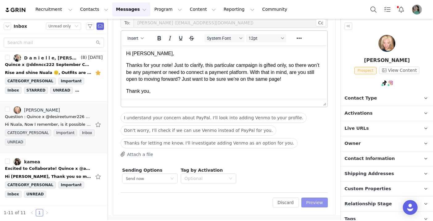
click at [312, 201] on button "Preview" at bounding box center [315, 203] width 27 height 10
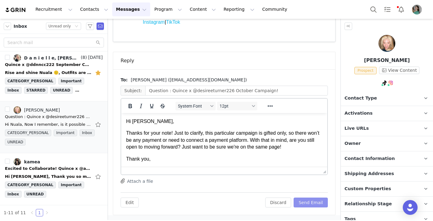
click at [312, 201] on button "Send Email" at bounding box center [311, 203] width 34 height 10
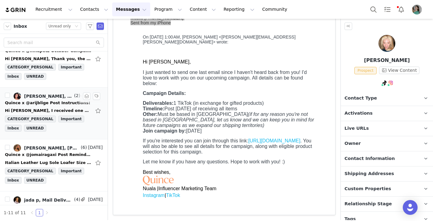
scroll to position [122, 0]
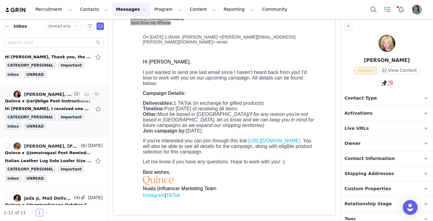
click at [56, 108] on div "Hi [PERSON_NAME], I received one of the items (blue sweater) a few days ago, bu…" at bounding box center [48, 109] width 86 height 6
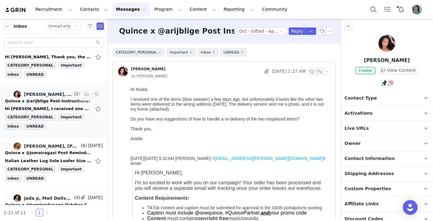
scroll to position [0, 0]
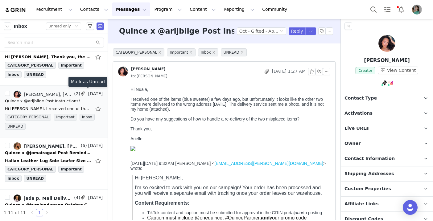
click at [88, 94] on button "button" at bounding box center [86, 94] width 7 height 7
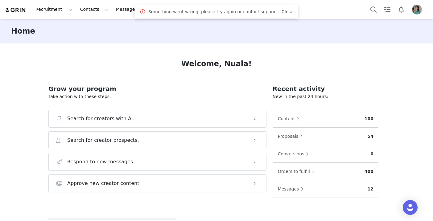
click at [282, 12] on link "Close" at bounding box center [288, 11] width 12 height 5
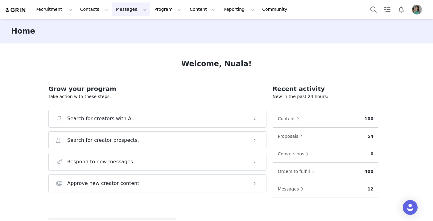
click at [129, 9] on button "Messages Messages" at bounding box center [131, 9] width 38 height 14
click at [121, 43] on link "Inbox" at bounding box center [130, 38] width 49 height 11
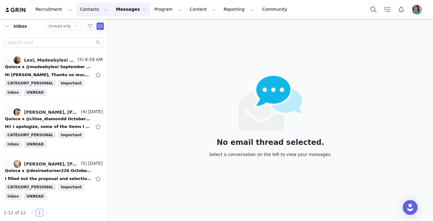
click at [86, 10] on button "Contacts Contacts" at bounding box center [94, 9] width 35 height 14
click at [88, 37] on p "Prospects" at bounding box center [87, 38] width 21 height 6
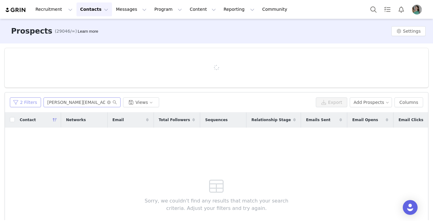
click at [29, 105] on button "2 Filters" at bounding box center [25, 103] width 31 height 10
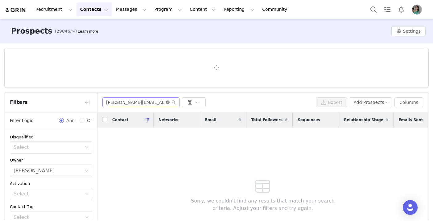
click at [169, 102] on icon "icon: close-circle" at bounding box center [168, 103] width 4 height 4
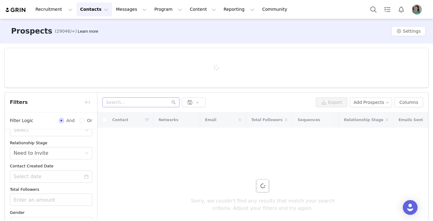
scroll to position [61, 0]
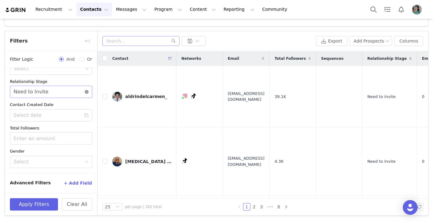
click at [86, 90] on icon "icon: close-circle" at bounding box center [87, 92] width 4 height 4
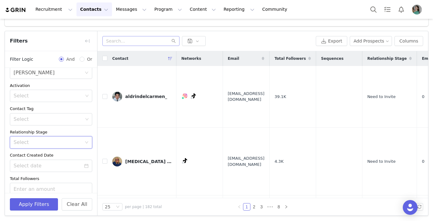
scroll to position [36, 0]
click at [51, 120] on div "Select" at bounding box center [48, 120] width 69 height 6
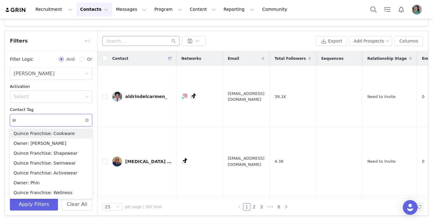
type input "we"
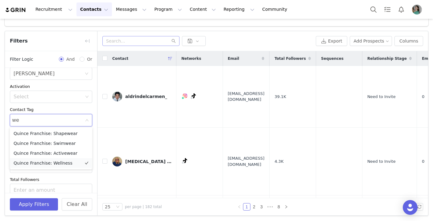
click at [49, 163] on li "Quince Franchise: Wellness" at bounding box center [51, 163] width 82 height 10
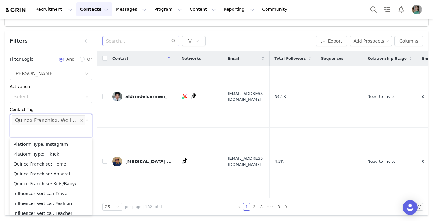
click at [75, 108] on div "Contact Tag" at bounding box center [51, 110] width 82 height 6
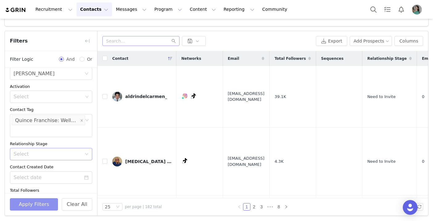
click at [44, 205] on button "Apply Filters" at bounding box center [34, 204] width 48 height 12
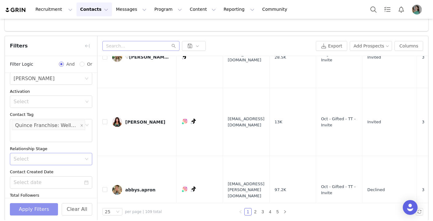
scroll to position [48, 0]
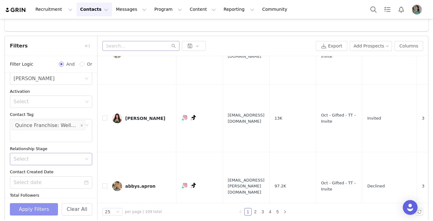
click at [49, 206] on button "Apply Filters" at bounding box center [34, 209] width 48 height 12
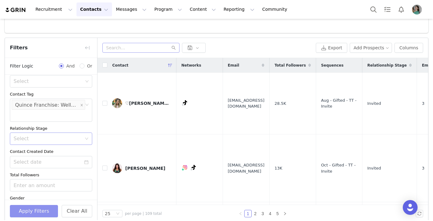
scroll to position [63, 0]
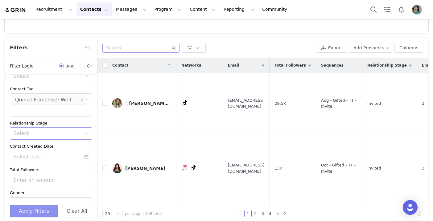
click at [55, 134] on div "Select" at bounding box center [48, 134] width 68 height 6
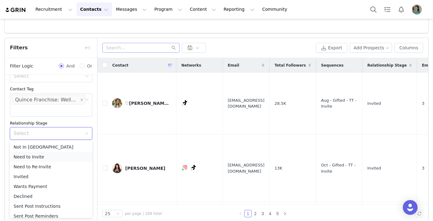
click at [50, 157] on li "Need to Invite" at bounding box center [51, 157] width 82 height 10
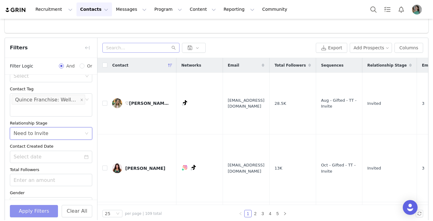
click at [37, 205] on button "Apply Filters" at bounding box center [34, 211] width 48 height 12
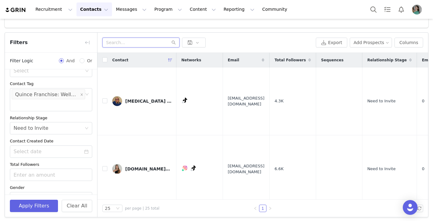
click at [145, 43] on input "text" at bounding box center [140, 43] width 77 height 10
paste input "[EMAIL_ADDRESS][DOMAIN_NAME]"
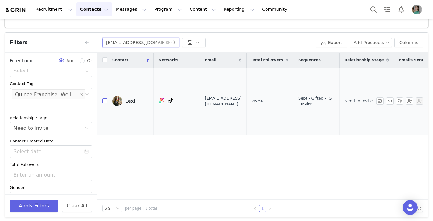
type input "[EMAIL_ADDRESS][DOMAIN_NAME]"
click at [106, 98] on input "checkbox" at bounding box center [104, 100] width 5 height 5
checkbox input "true"
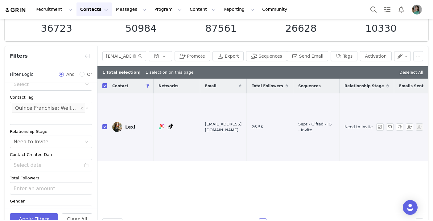
scroll to position [40, 0]
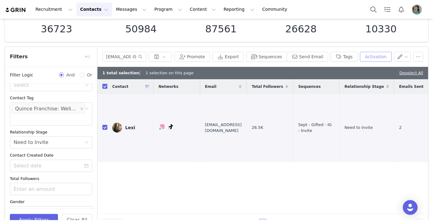
click at [372, 57] on button "Activation" at bounding box center [375, 57] width 31 height 10
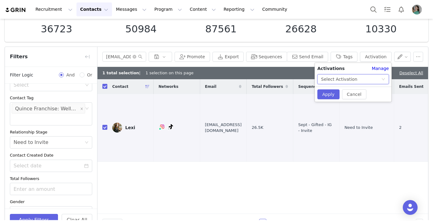
click at [359, 79] on div "Select Activation" at bounding box center [351, 79] width 60 height 9
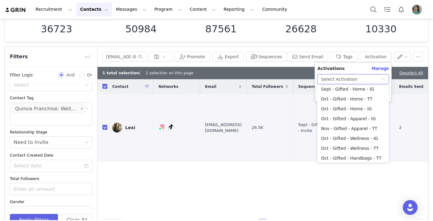
scroll to position [162, 0]
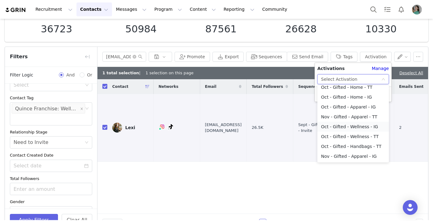
click at [346, 129] on li "Oct - Gifted - Wellness - IG" at bounding box center [354, 127] width 72 height 10
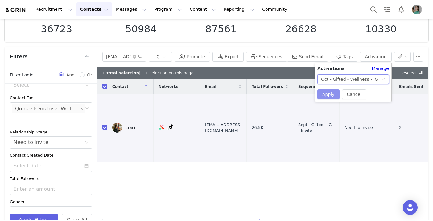
click at [327, 94] on button "Apply" at bounding box center [329, 95] width 22 height 10
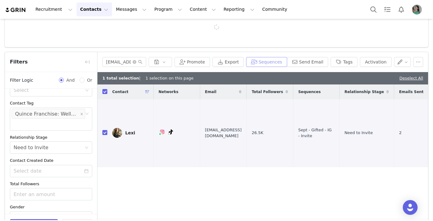
click at [271, 64] on button "Sequences" at bounding box center [266, 62] width 41 height 10
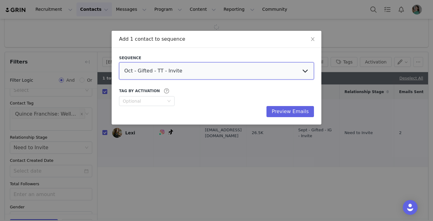
click at [267, 67] on select "Oct - Gifted - TT - Invite Oct - Gifted - IG - Invite Oct - Gifted - IG - Re-In…" at bounding box center [216, 70] width 195 height 17
select select "fd582f86-6b64-4f98-8ea3-249ce3a0b87f"
click at [119, 62] on select "Oct - Gifted - TT - Invite Oct - Gifted - IG - Invite Oct - Gifted - IG - Re-In…" at bounding box center [216, 70] width 195 height 17
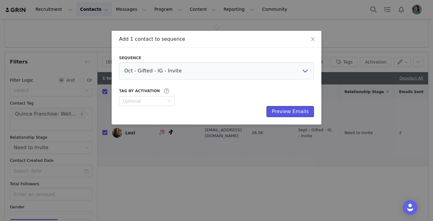
click at [285, 111] on button "Preview Emails" at bounding box center [291, 111] width 48 height 11
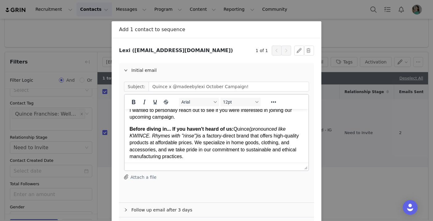
scroll to position [0, 0]
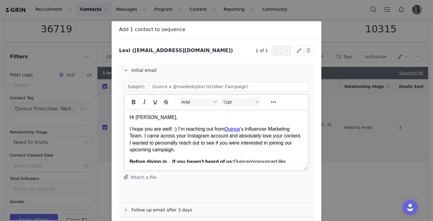
click at [171, 131] on span "I hope you are well! :) I’m reaching out from [PERSON_NAME] ’s Influencer Marke…" at bounding box center [216, 140] width 172 height 26
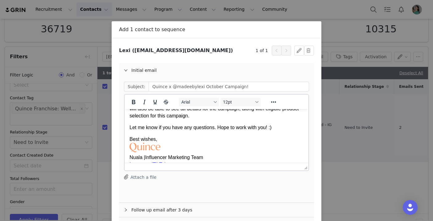
scroll to position [53, 0]
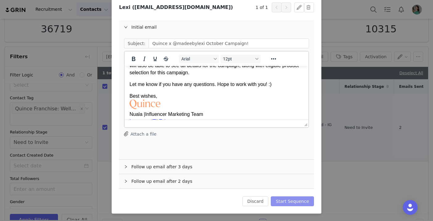
click at [295, 204] on button "Start Sequence" at bounding box center [292, 202] width 43 height 10
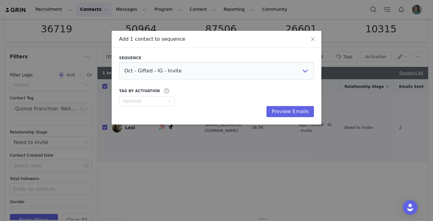
scroll to position [0, 0]
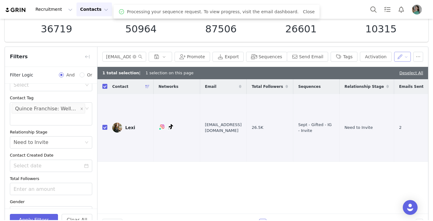
click at [398, 55] on button "button" at bounding box center [402, 57] width 17 height 10
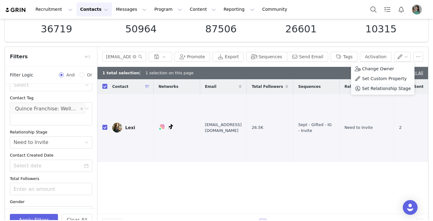
click at [388, 89] on span "Set Relationship Stage" at bounding box center [386, 88] width 49 height 7
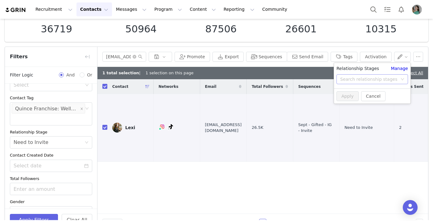
click at [373, 80] on div "Search relationship stages" at bounding box center [368, 79] width 57 height 6
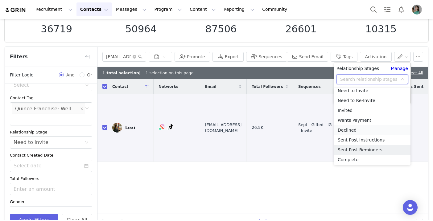
scroll to position [12, 0]
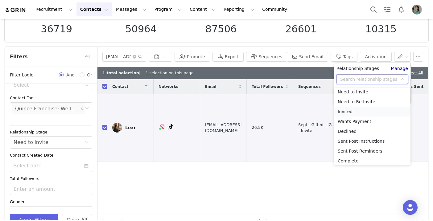
click at [349, 113] on li "Invited" at bounding box center [372, 112] width 77 height 10
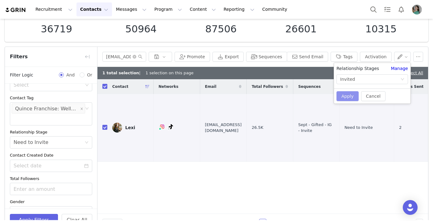
click at [348, 100] on button "Apply" at bounding box center [348, 96] width 22 height 10
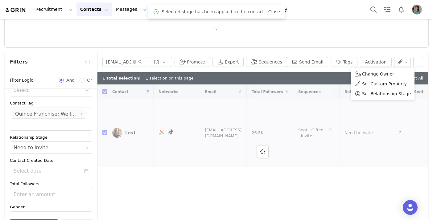
checkbox input "false"
